Goal: Task Accomplishment & Management: Manage account settings

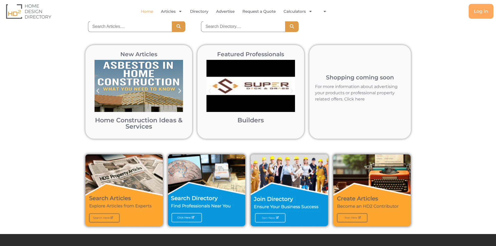
scroll to position [107, 0]
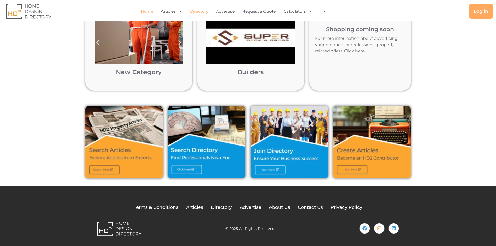
click at [201, 12] on link "Directory" at bounding box center [199, 11] width 18 height 12
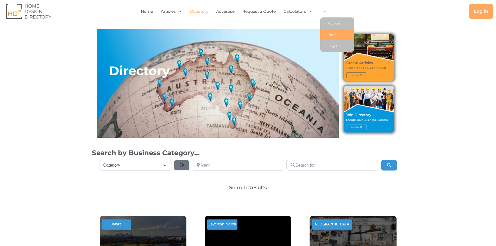
click at [328, 36] on link "Profile" at bounding box center [337, 34] width 34 height 11
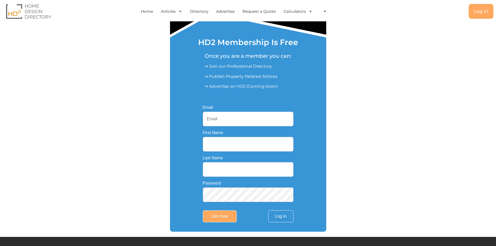
scroll to position [103, 0]
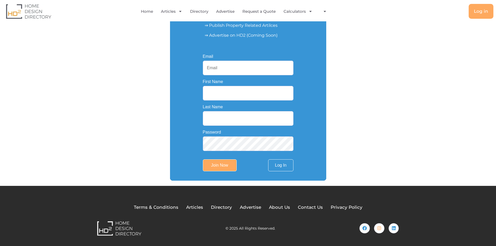
click at [231, 62] on input "Email" at bounding box center [248, 68] width 91 height 15
type input "design.automations.services@gmail.com"
type input "Design"
type input "Services"
click at [208, 165] on input "Join Now" at bounding box center [220, 165] width 34 height 12
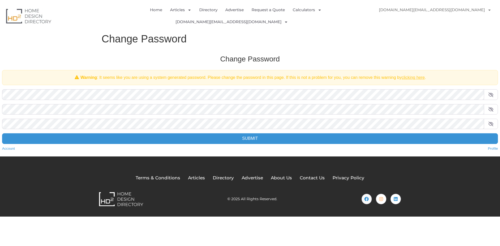
click at [407, 75] on link "clicking here" at bounding box center [413, 77] width 23 height 4
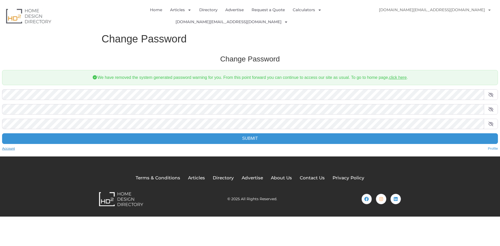
click at [4, 146] on link "Account" at bounding box center [8, 148] width 13 height 5
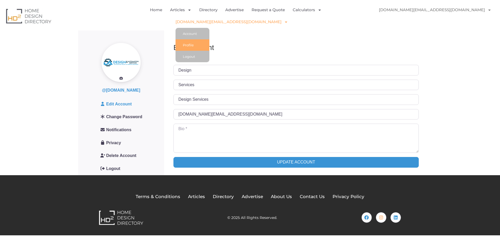
click at [209, 39] on link "Profile" at bounding box center [193, 44] width 34 height 11
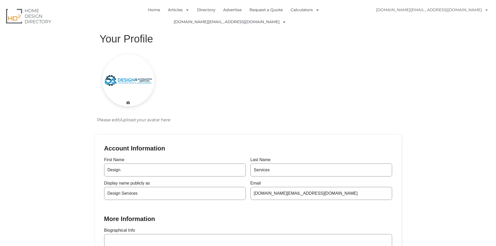
click at [383, 16] on img "Menu" at bounding box center [377, 22] width 12 height 12
click at [467, 10] on link "[DOMAIN_NAME][EMAIL_ADDRESS][DOMAIN_NAME]" at bounding box center [432, 10] width 123 height 12
click at [206, 7] on link "Directory" at bounding box center [206, 10] width 18 height 12
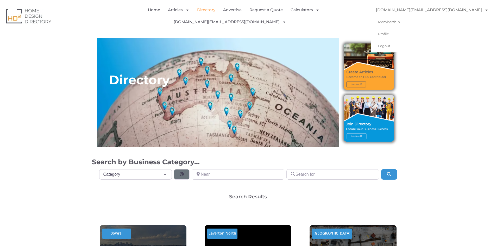
click at [450, 10] on link "[DOMAIN_NAME][EMAIL_ADDRESS][DOMAIN_NAME]" at bounding box center [432, 10] width 123 height 12
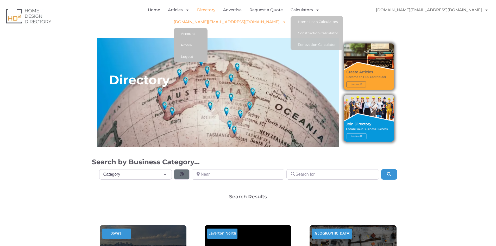
click at [280, 22] on span "Menu" at bounding box center [283, 21] width 7 height 9
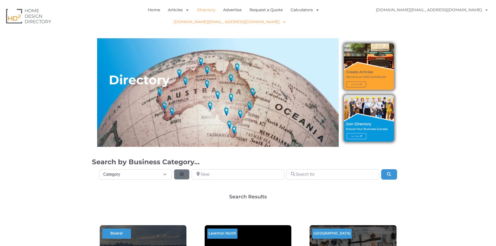
click at [280, 22] on span "Menu" at bounding box center [283, 21] width 7 height 9
click at [197, 34] on link "Account" at bounding box center [191, 33] width 34 height 11
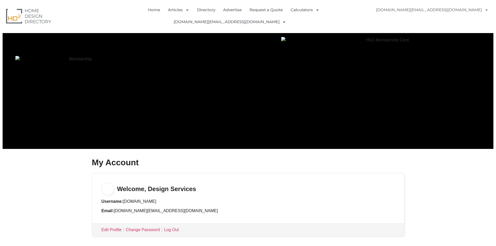
click at [131, 181] on h3 "Welcome, Design Services" at bounding box center [248, 184] width 312 height 22
